Goal: Manage account settings

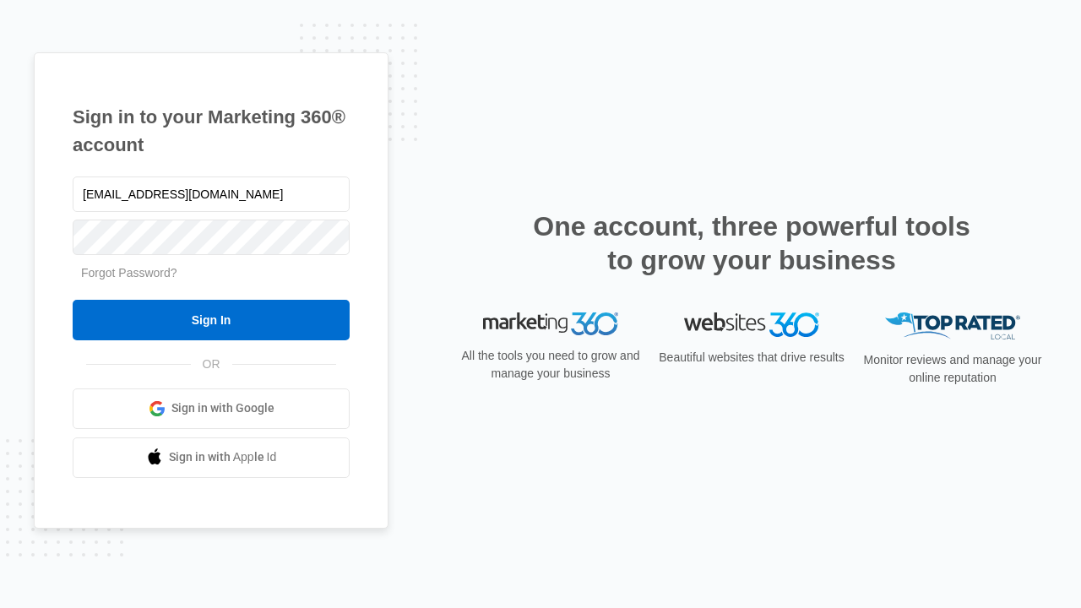
type input "[EMAIL_ADDRESS][DOMAIN_NAME]"
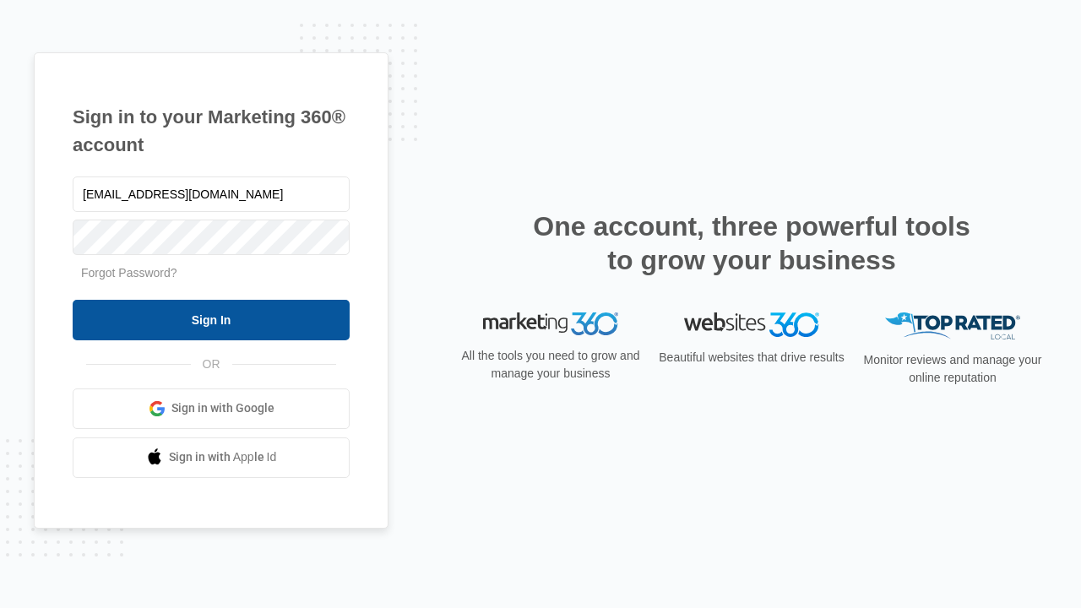
click at [211, 319] on input "Sign In" at bounding box center [211, 320] width 277 height 41
